Goal: Information Seeking & Learning: Learn about a topic

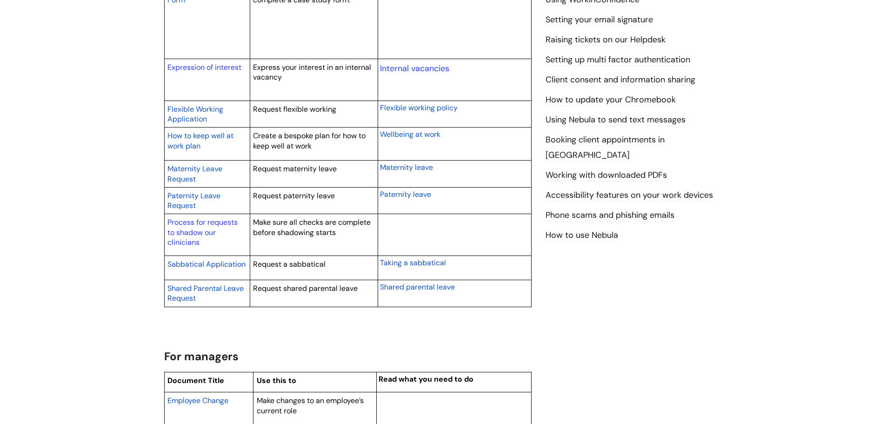
scroll to position [512, 0]
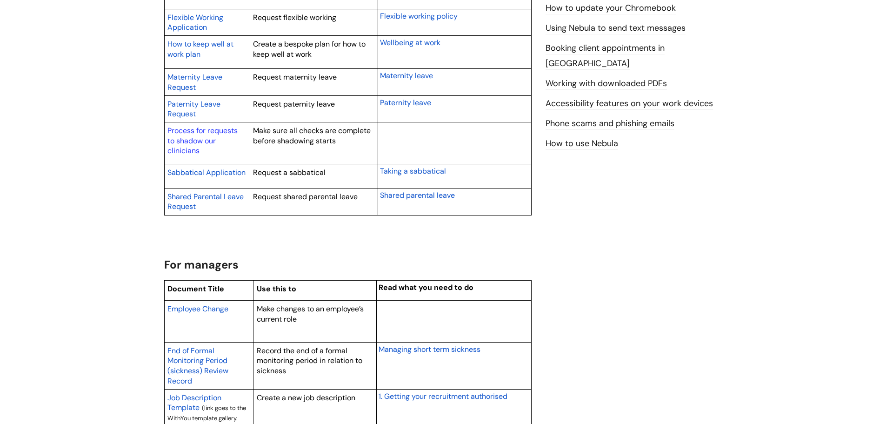
click at [189, 309] on span "Employee Change" at bounding box center [198, 309] width 61 height 10
click at [209, 307] on span "Employee Change" at bounding box center [198, 309] width 61 height 10
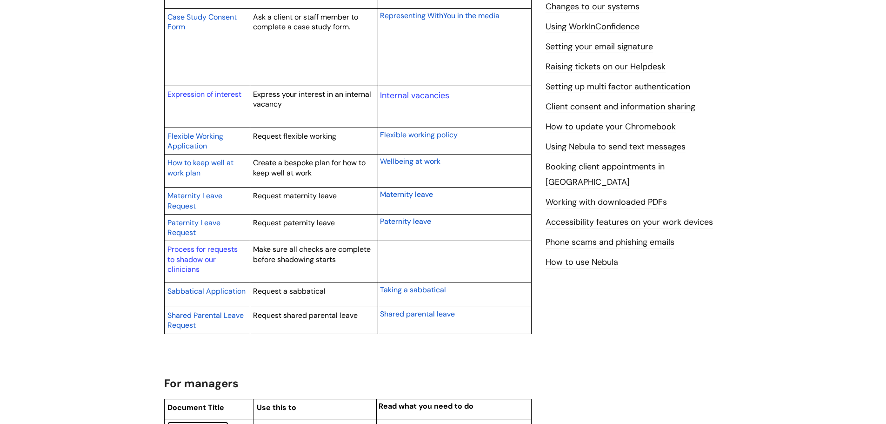
scroll to position [372, 0]
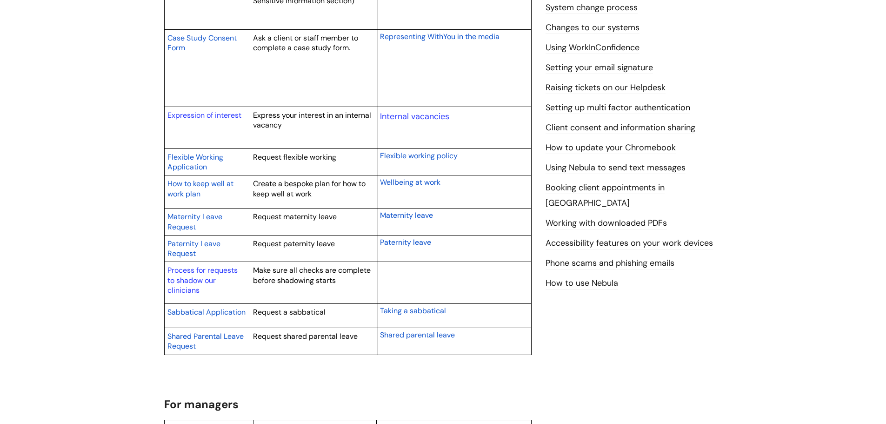
click at [553, 217] on link "Working with downloaded PDFs" at bounding box center [606, 223] width 121 height 12
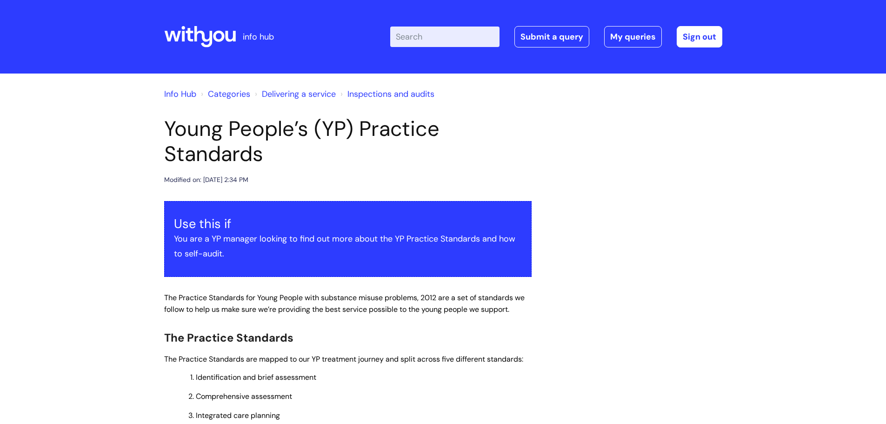
scroll to position [326, 0]
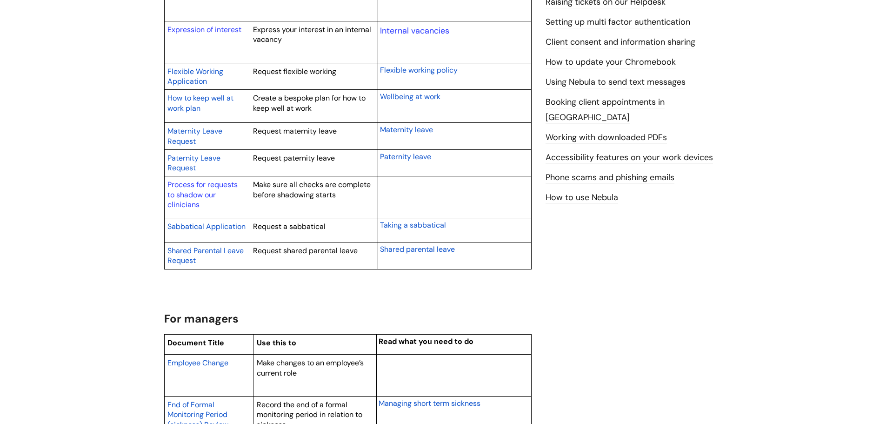
scroll to position [465, 0]
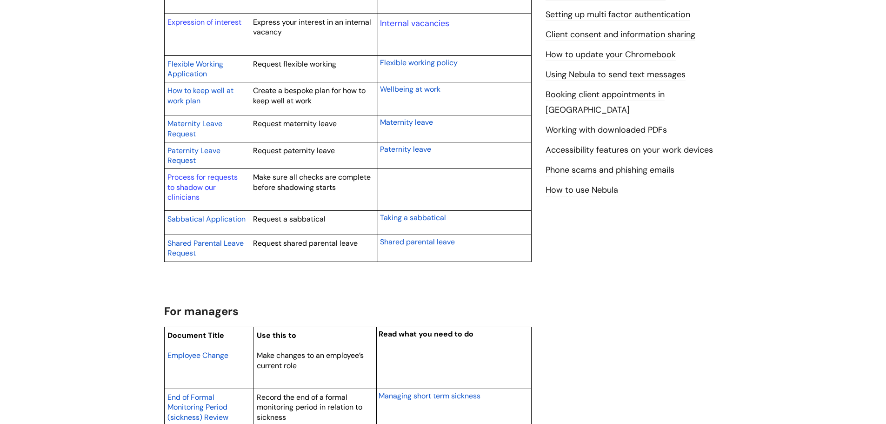
click at [192, 354] on span "Employee Change" at bounding box center [198, 355] width 61 height 10
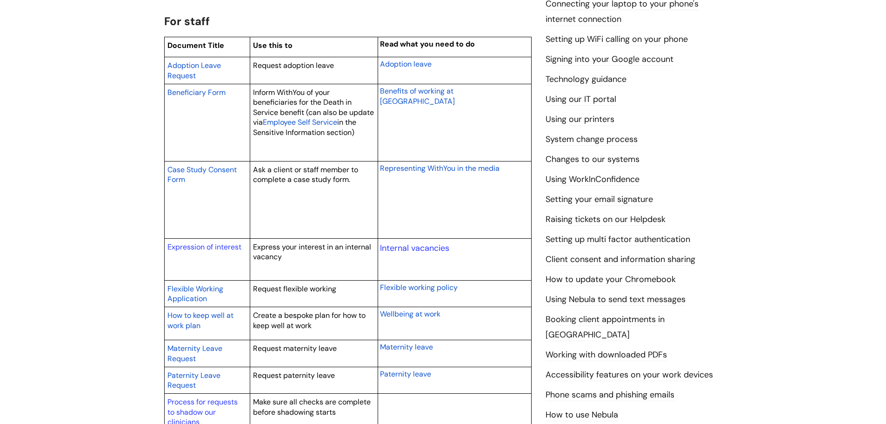
scroll to position [233, 0]
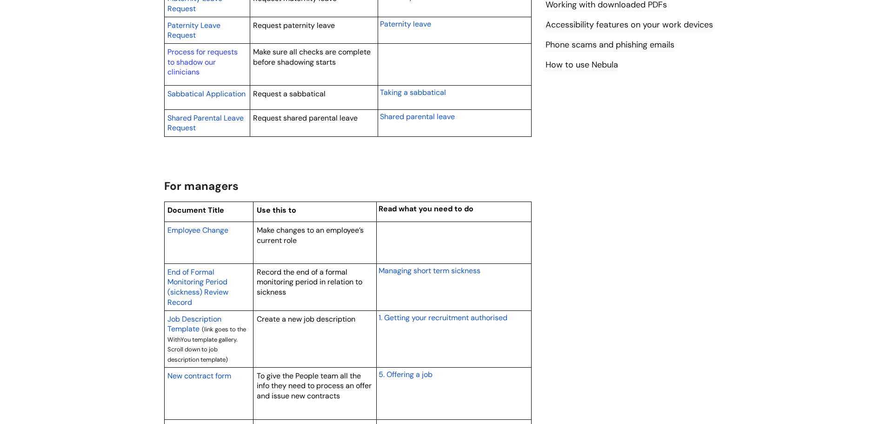
scroll to position [745, 0]
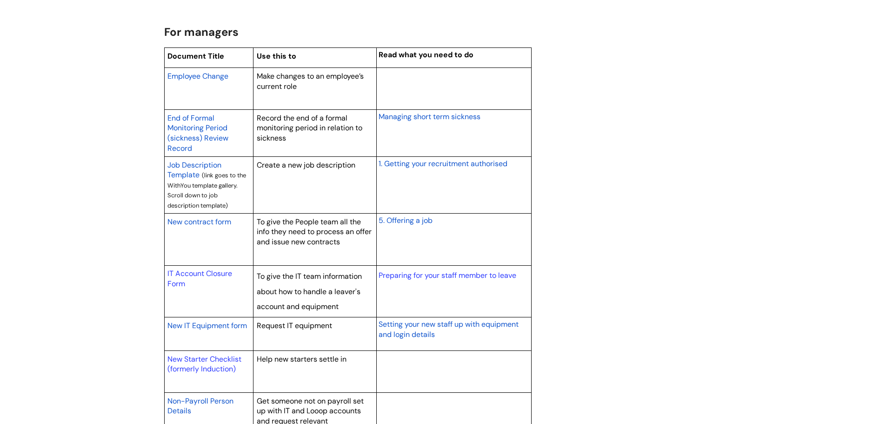
click at [194, 77] on span "Employee Change" at bounding box center [198, 76] width 61 height 10
